Goal: Communication & Community: Answer question/provide support

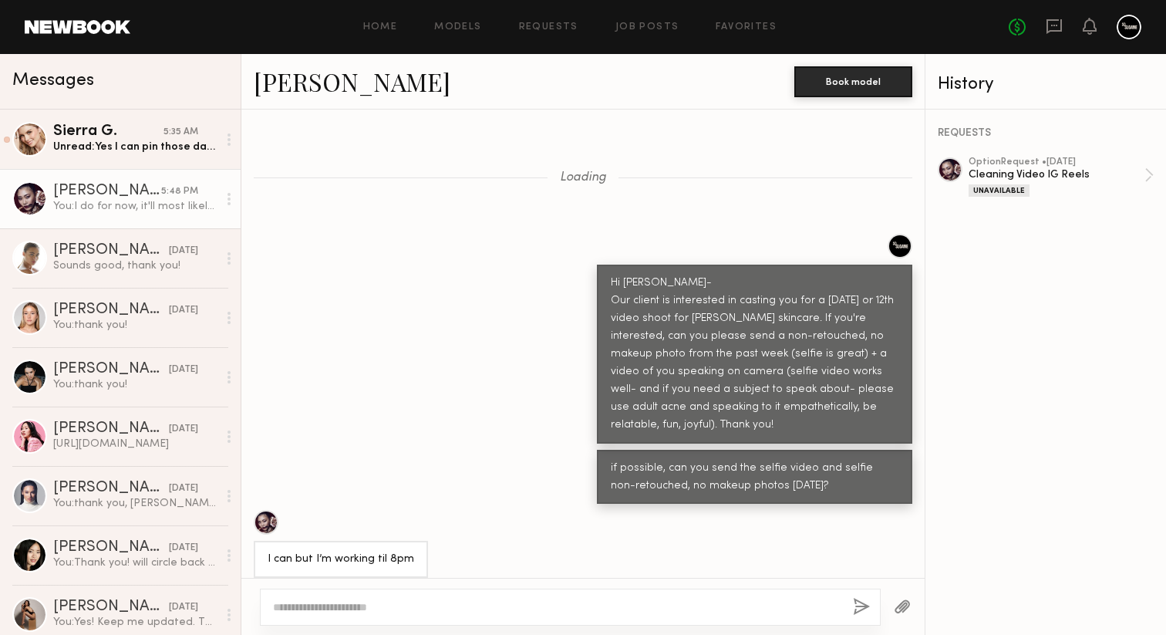
scroll to position [10177, 0]
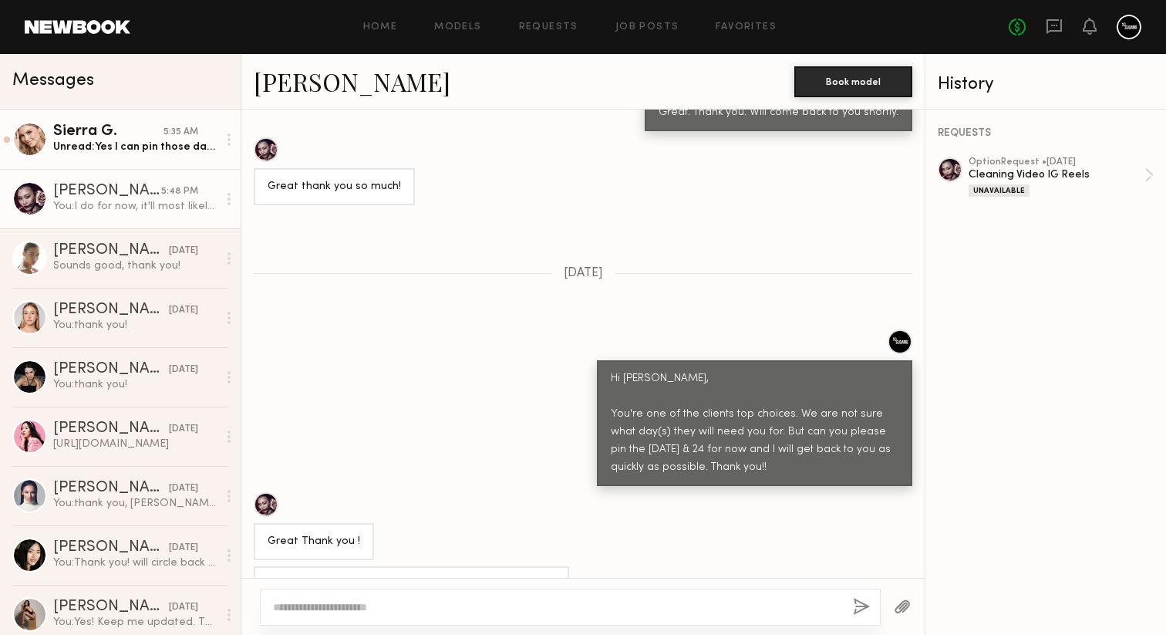
click at [111, 139] on div "Sierra G." at bounding box center [108, 131] width 110 height 15
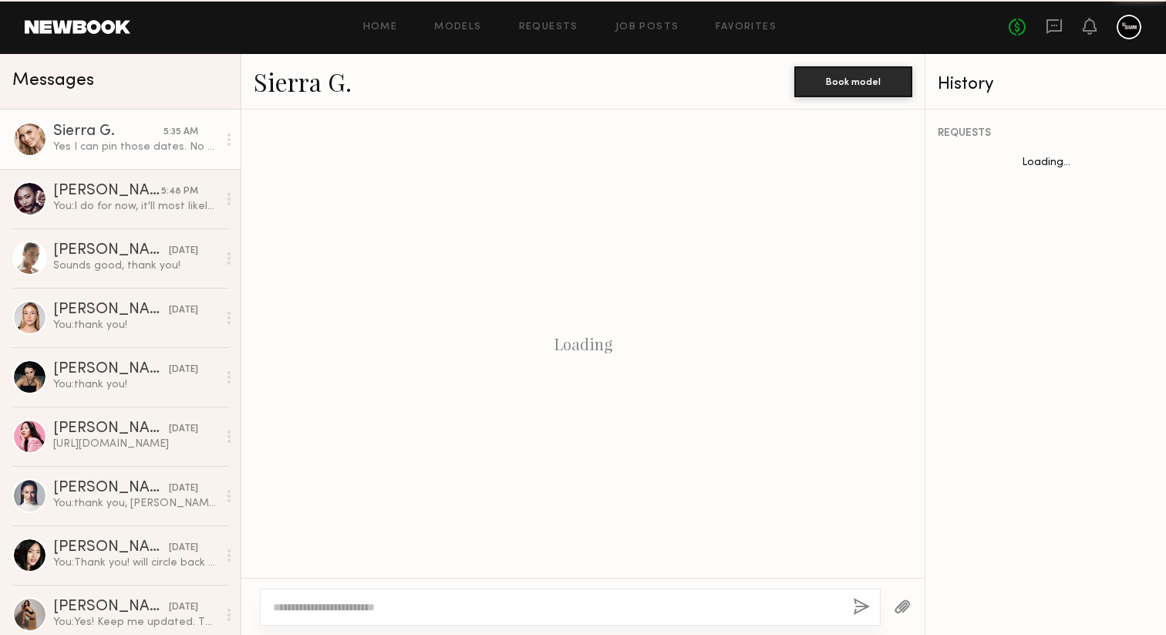
scroll to position [1364, 0]
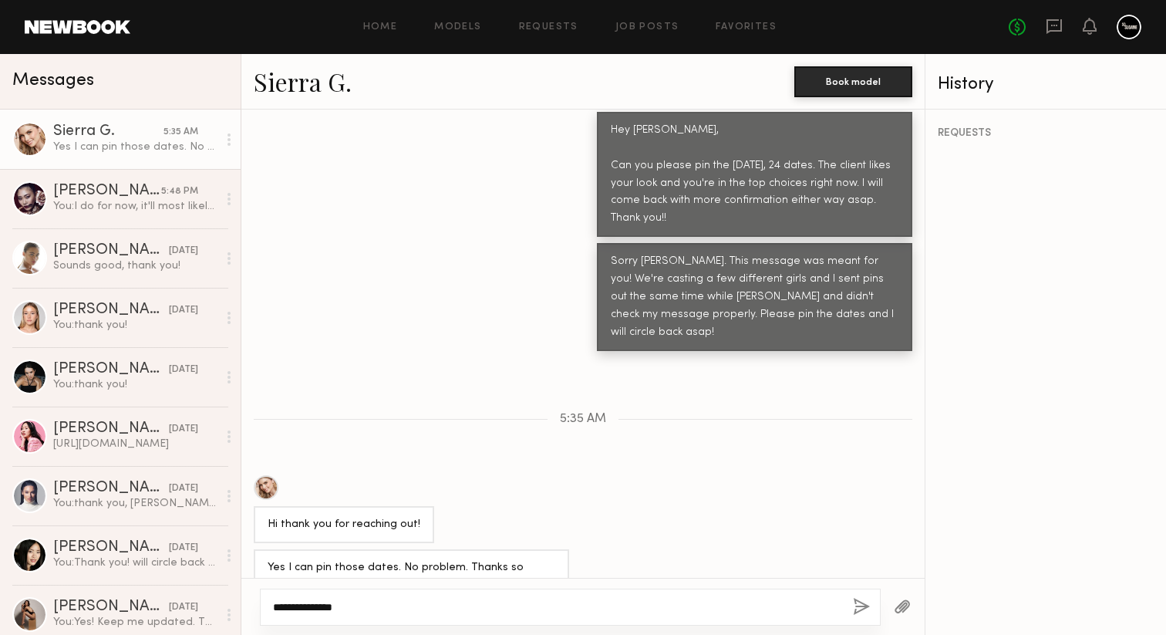
type textarea "**********"
click at [860, 611] on button "button" at bounding box center [861, 607] width 17 height 19
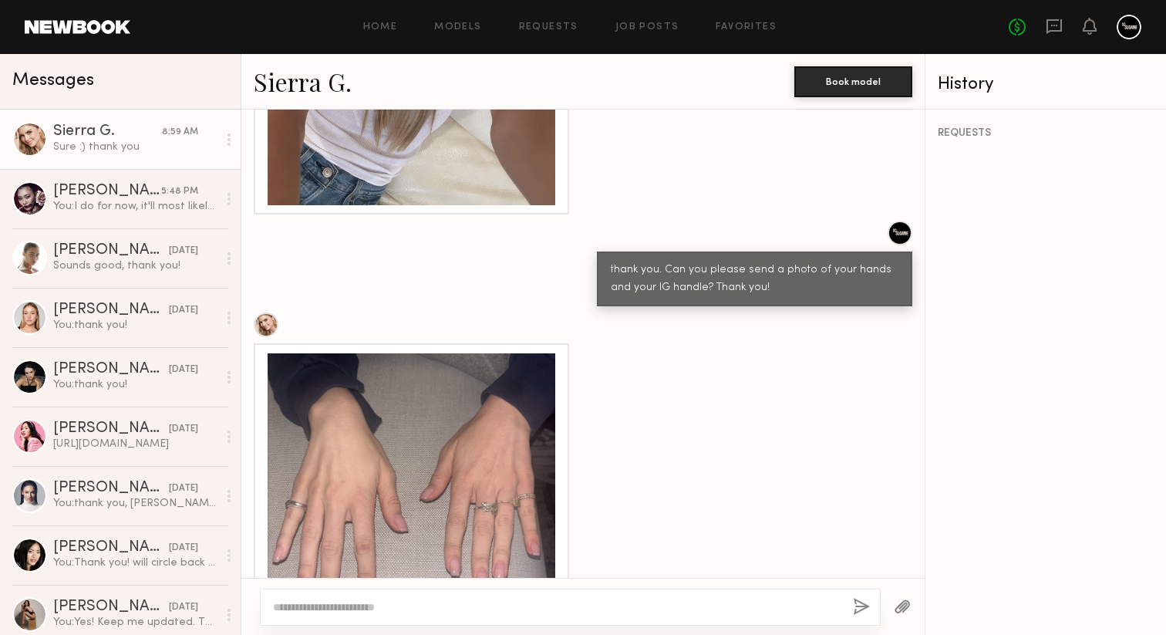
scroll to position [2779, 0]
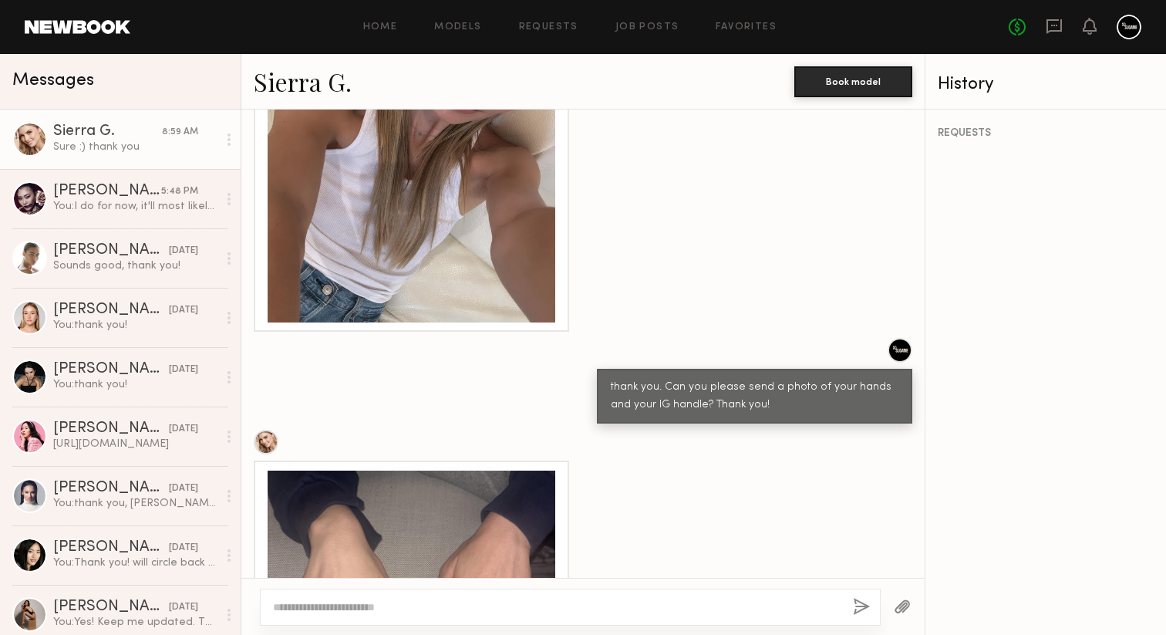
scroll to position [2662, 0]
